Goal: Find specific page/section: Find specific page/section

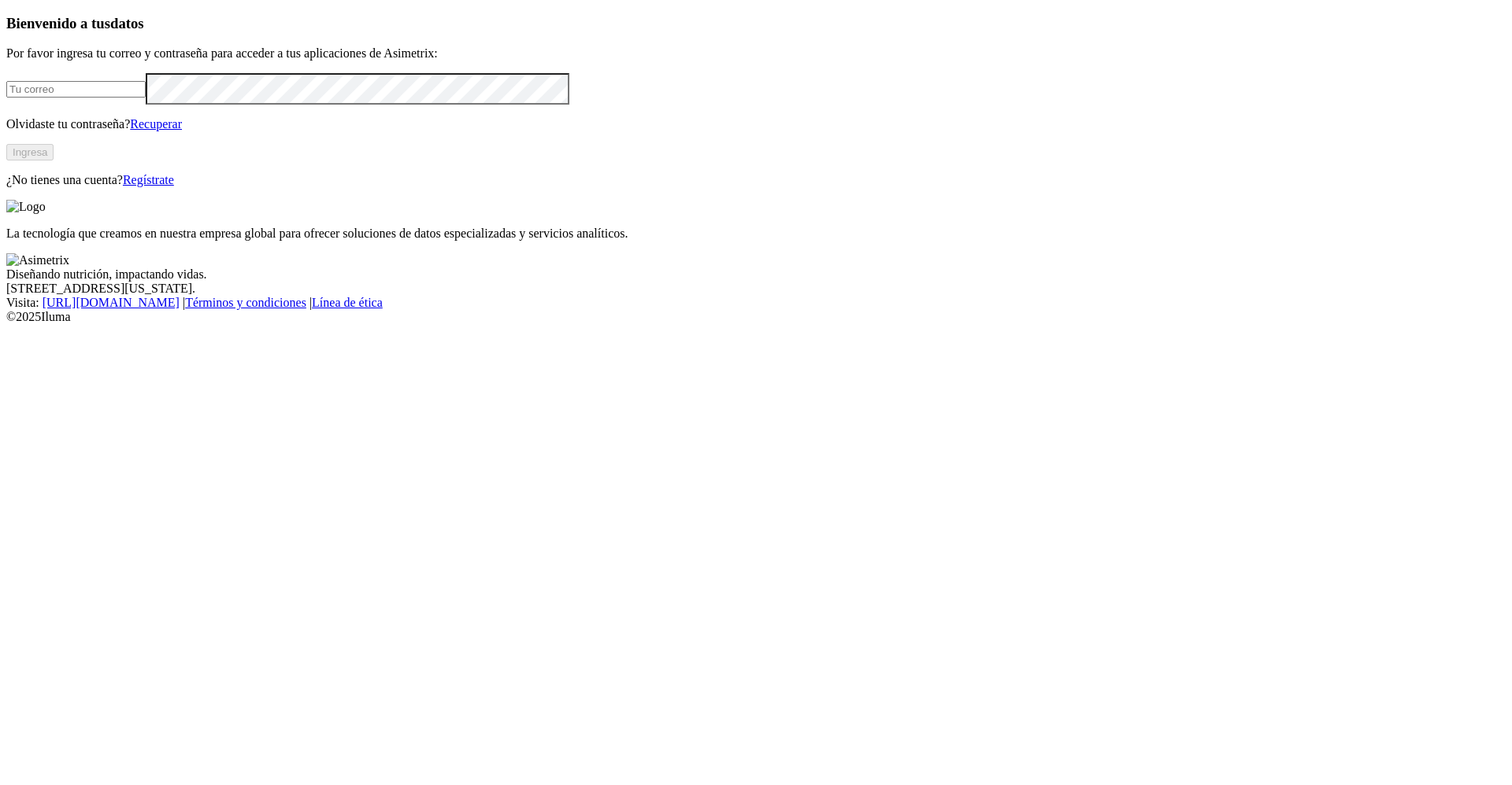
type input "[PERSON_NAME][EMAIL_ADDRESS][PERSON_NAME][DOMAIN_NAME]"
click at [54, 161] on button "Ingresa" at bounding box center [30, 152] width 47 height 17
